Goal: Task Accomplishment & Management: Use online tool/utility

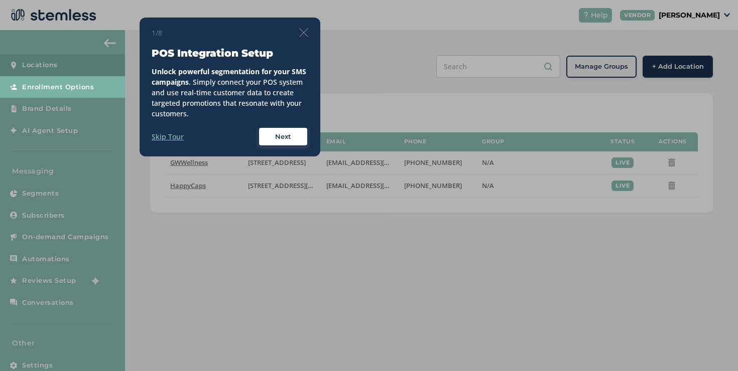
click at [304, 32] on img at bounding box center [303, 32] width 9 height 9
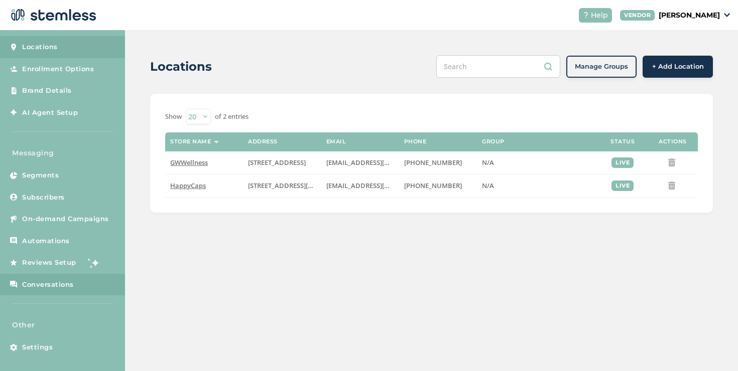
scroll to position [21, 0]
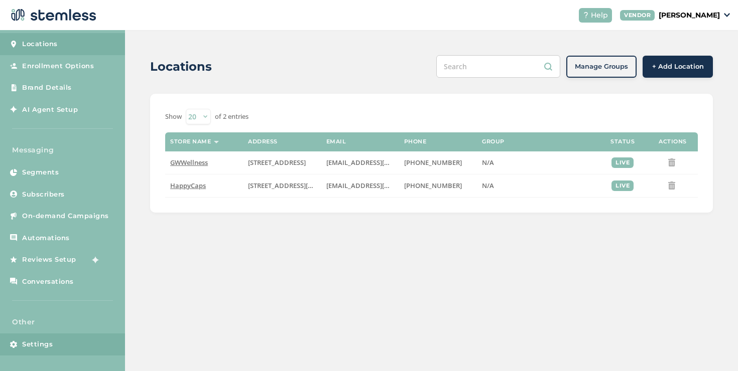
click at [56, 350] on link "Settings" at bounding box center [62, 345] width 125 height 22
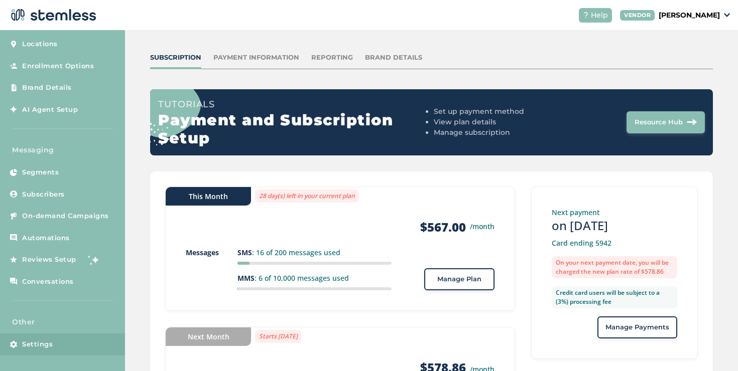
scroll to position [132, 0]
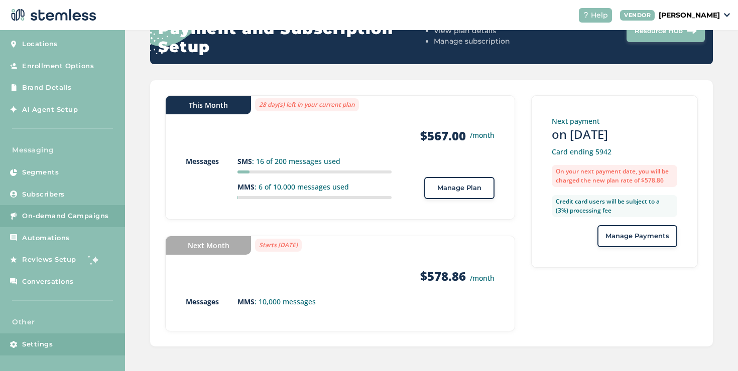
click at [79, 209] on link "On-demand Campaigns" at bounding box center [62, 216] width 125 height 22
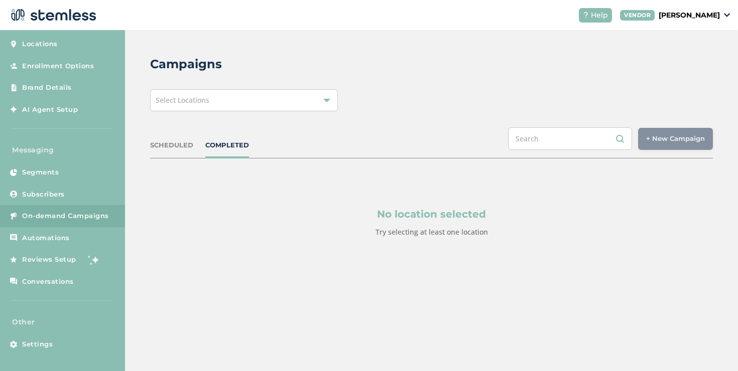
click at [194, 107] on div "Select Locations" at bounding box center [244, 100] width 188 height 22
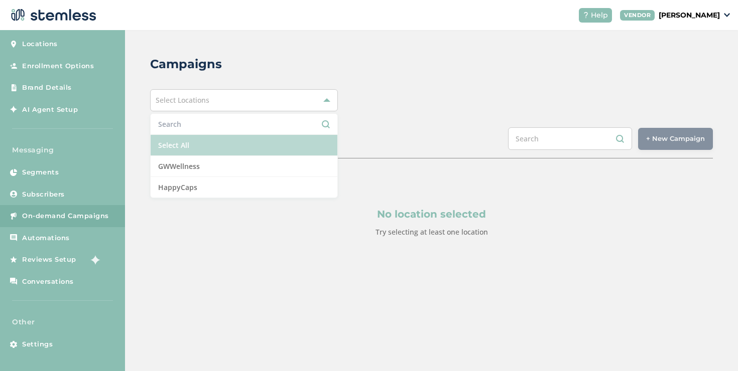
click at [184, 140] on li "Select All" at bounding box center [244, 145] width 187 height 21
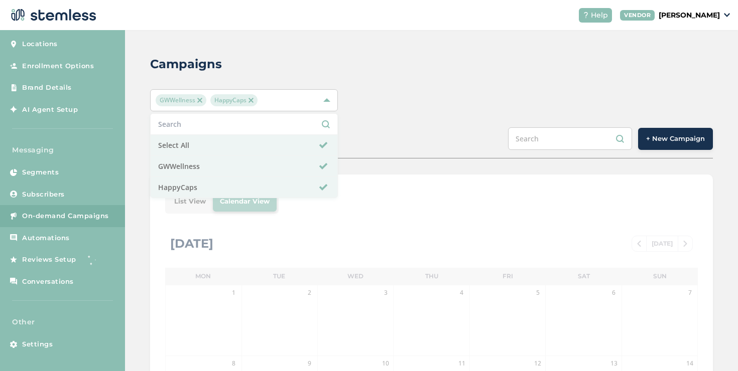
click at [365, 116] on div "Campaigns GWWellness HappyCaps Select All GWWellness HappyCaps SCHEDULED COMPLE…" at bounding box center [431, 354] width 613 height 649
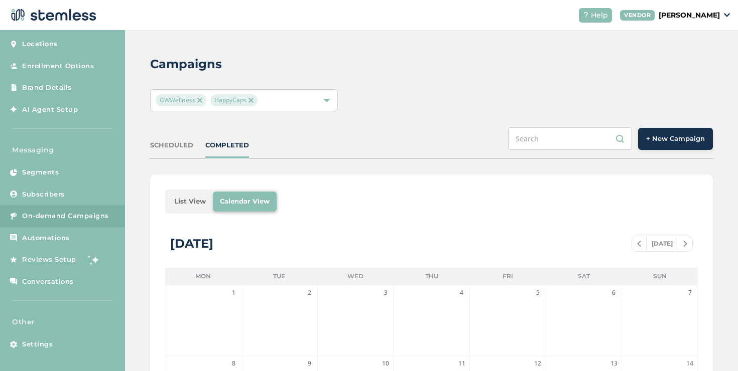
click at [176, 197] on li "List View" at bounding box center [190, 202] width 46 height 20
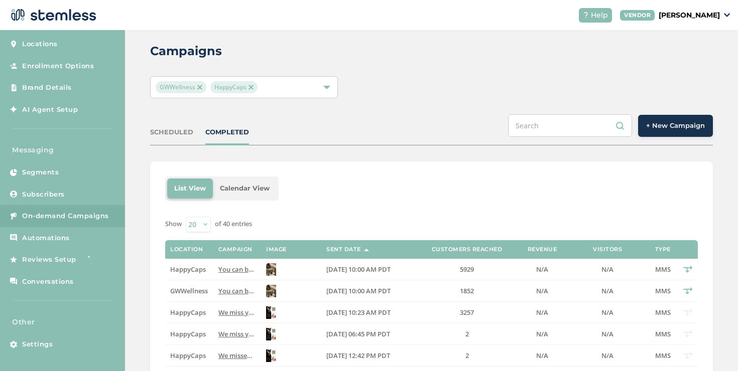
scroll to position [14, 0]
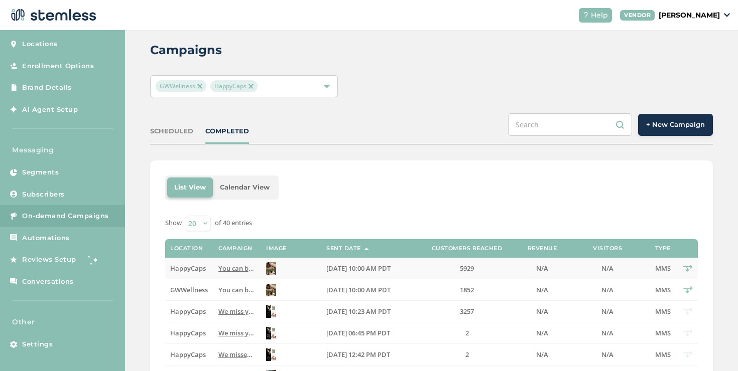
click at [197, 268] on span "HappyCaps" at bounding box center [188, 268] width 36 height 9
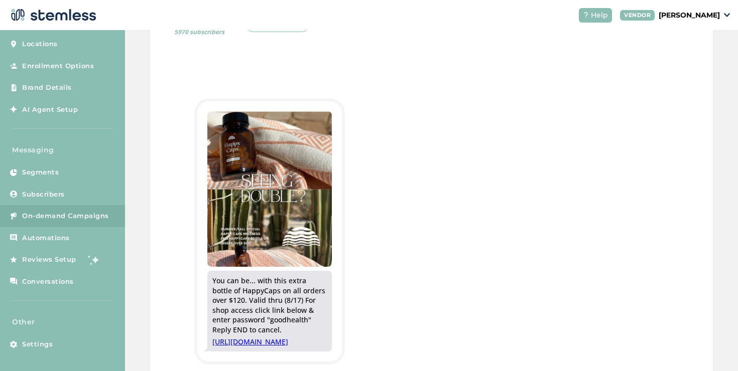
scroll to position [243, 0]
